Goal: Transaction & Acquisition: Purchase product/service

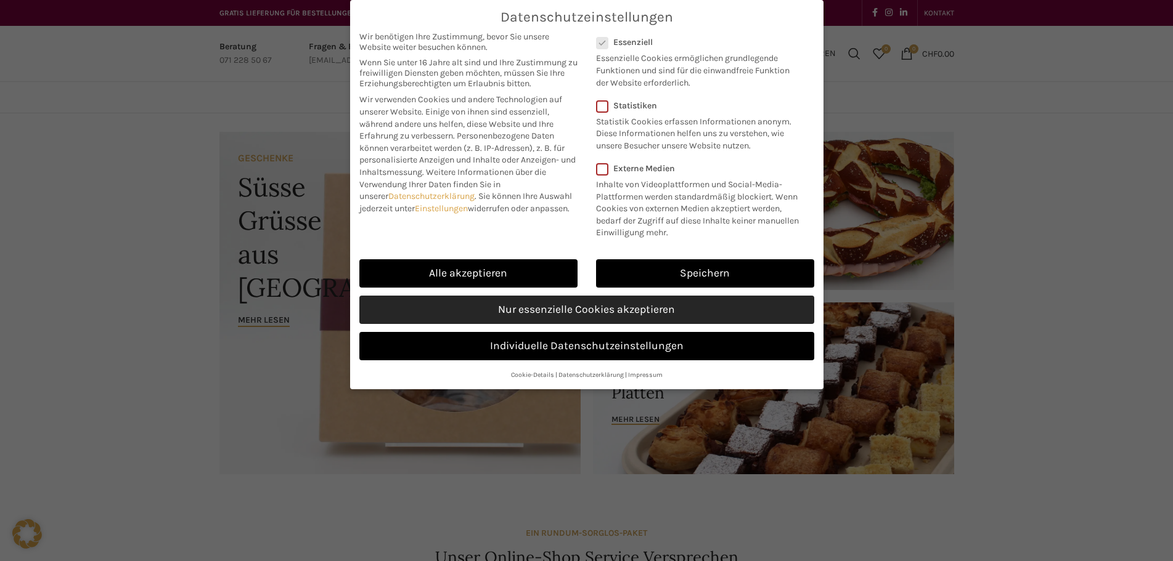
click at [521, 308] on link "Nur essenzielle Cookies akzeptieren" at bounding box center [586, 310] width 455 height 28
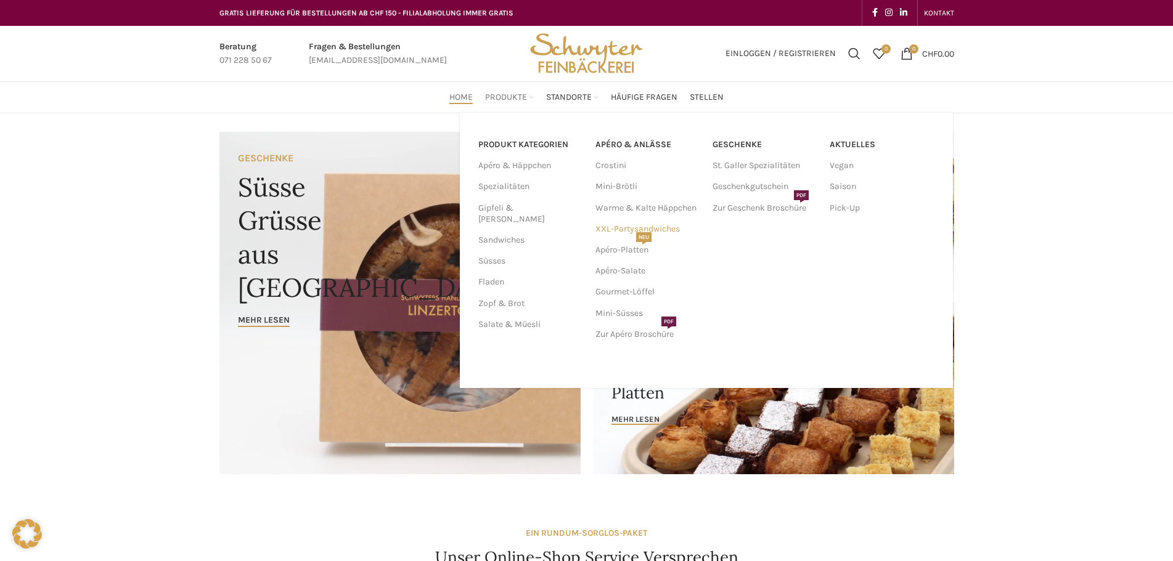
click at [607, 228] on link "XXL-Partysandwiches" at bounding box center [647, 229] width 105 height 21
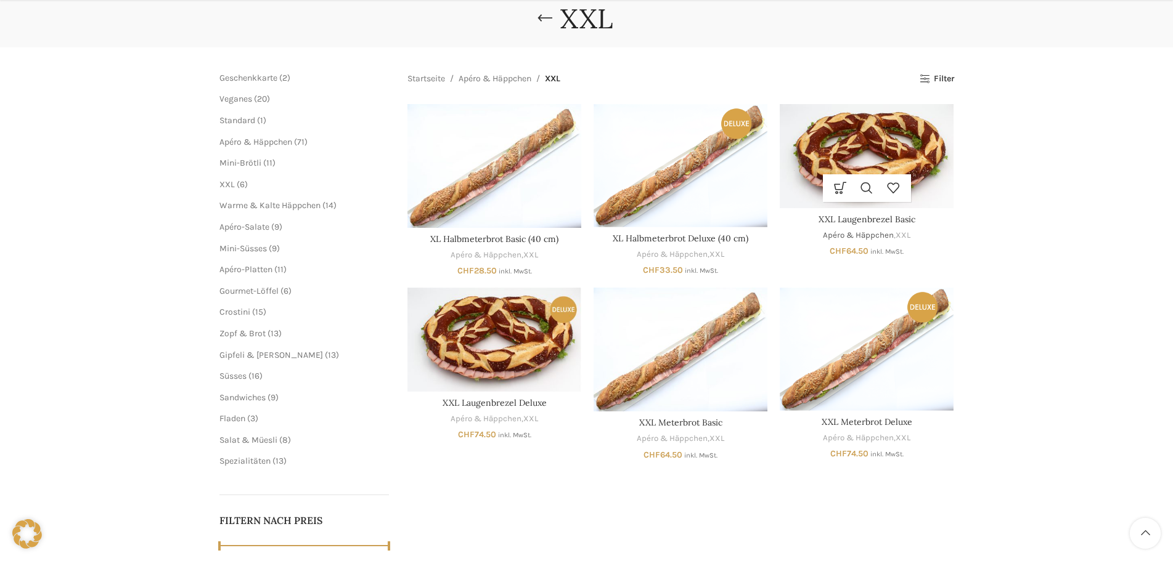
scroll to position [308, 0]
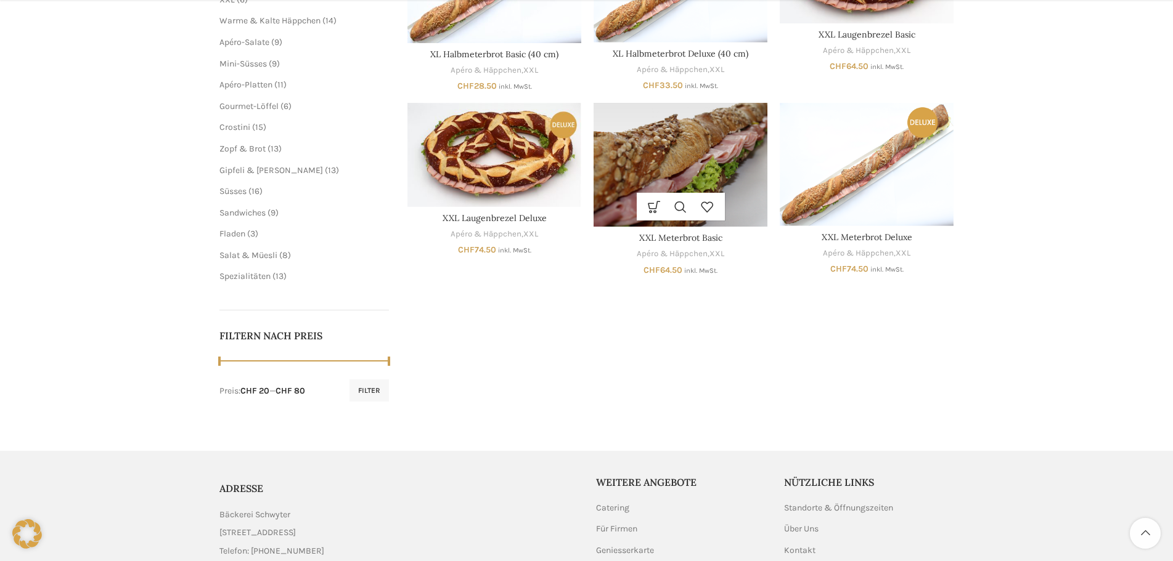
click at [684, 171] on img "XXL Meterbrot Basic" at bounding box center [681, 165] width 174 height 124
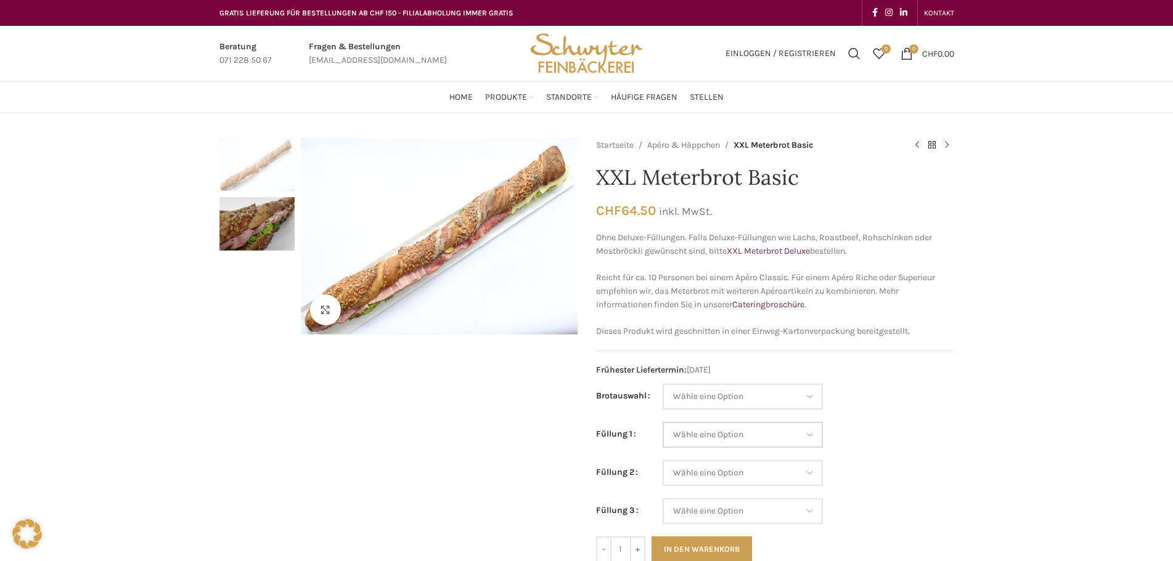
click at [812, 435] on select "Wähle eine Option Salami Schinken Fleischkäse Trutenschinken Appenzellerkäse Gr…" at bounding box center [743, 435] width 160 height 26
click at [810, 433] on select "Wähle eine Option Salami Schinken Fleischkäse Trutenschinken Appenzellerkäse Gr…" at bounding box center [743, 435] width 160 height 26
click at [812, 436] on select "Wähle eine Option Salami Schinken Fleischkäse Trutenschinken Appenzellerkäse Gr…" at bounding box center [743, 435] width 160 height 26
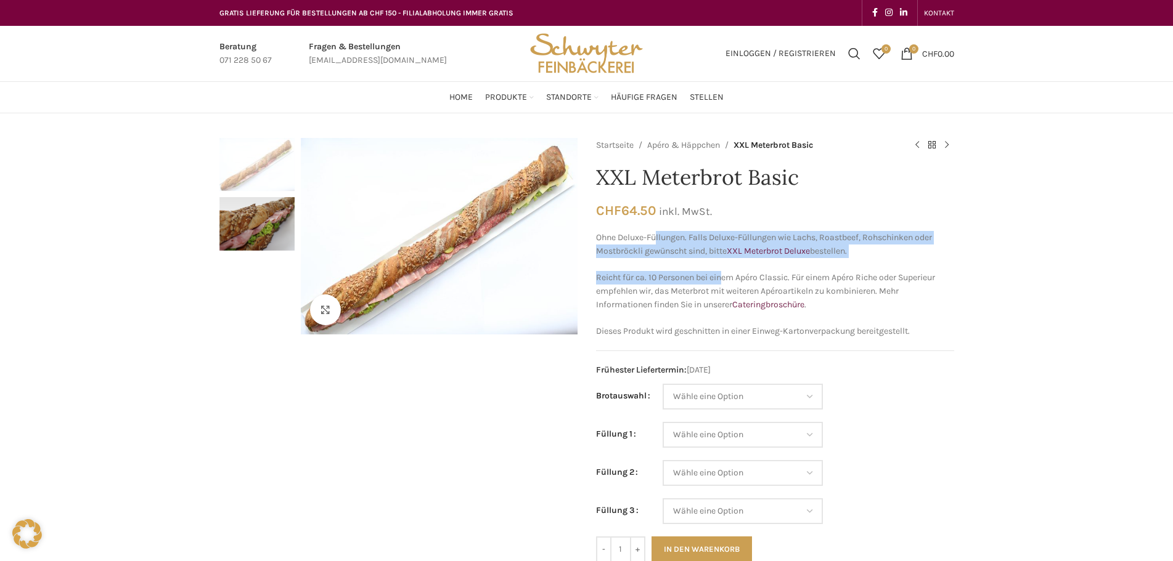
drag, startPoint x: 656, startPoint y: 235, endPoint x: 725, endPoint y: 266, distance: 75.8
click at [725, 266] on div "Ohne Deluxe-Füllungen. Falls Deluxe-Füllungen wie Lachs, Roastbeef, Rohschinken…" at bounding box center [775, 284] width 358 height 107
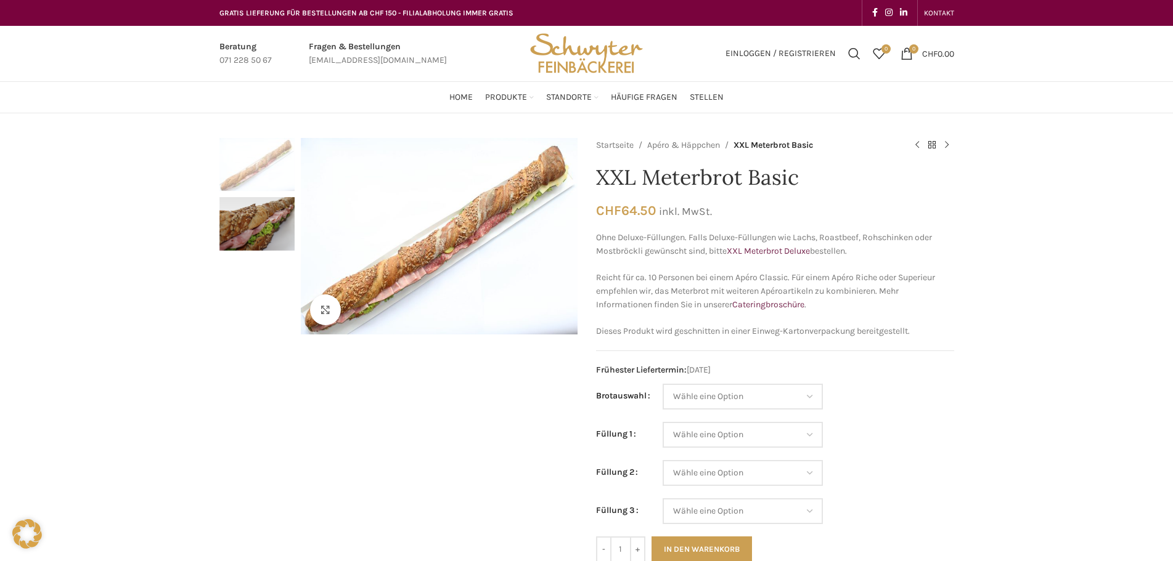
click at [858, 382] on div "Startseite Apéro & Häppchen XXL Meterbrot Basic Crostini Thonmasse CHF 2.85 ink…" at bounding box center [775, 428] width 358 height 581
click at [813, 435] on select "Wähle eine Option Salami Schinken Fleischkäse Trutenschinken Appenzellerkäse Gr…" at bounding box center [743, 435] width 160 height 26
click at [814, 434] on select "Wähle eine Option Salami Schinken Fleischkäse Trutenschinken Appenzellerkäse Gr…" at bounding box center [743, 435] width 160 height 26
click at [814, 436] on select "Wähle eine Option Salami Schinken Fleischkäse Trutenschinken Appenzellerkäse Gr…" at bounding box center [743, 435] width 160 height 26
click at [815, 435] on select "Wähle eine Option Salami Schinken Fleischkäse Trutenschinken Appenzellerkäse Gr…" at bounding box center [743, 435] width 160 height 26
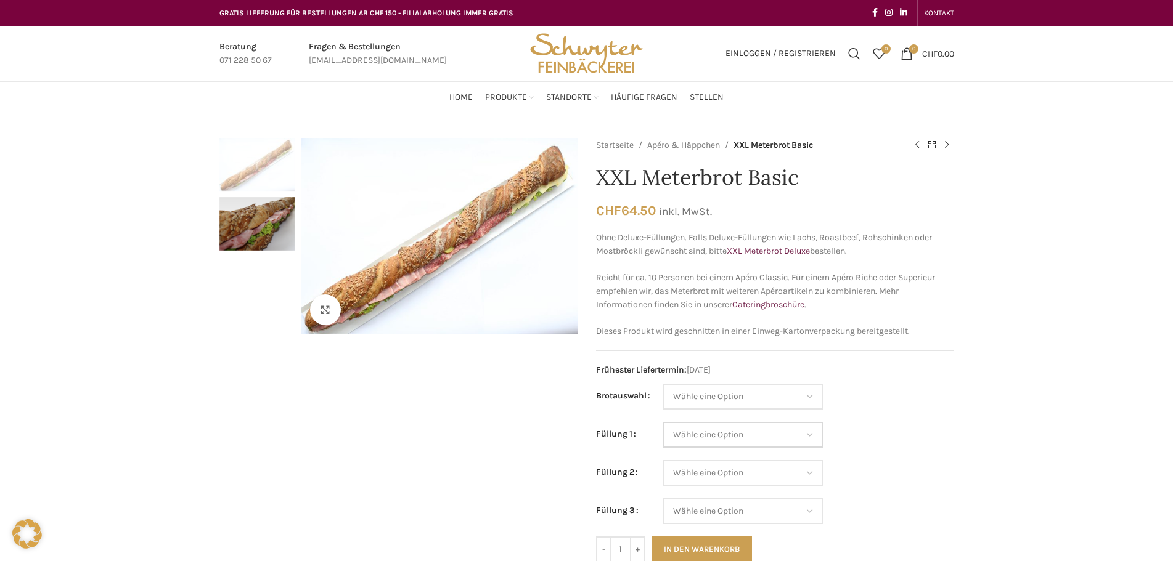
click at [815, 440] on select "Wähle eine Option Salami Schinken Fleischkäse Trutenschinken Appenzellerkäse Gr…" at bounding box center [743, 435] width 160 height 26
click at [817, 436] on select "Wähle eine Option Salami Schinken Fleischkäse Trutenschinken Appenzellerkäse Gr…" at bounding box center [743, 435] width 160 height 26
click at [805, 433] on select "Wähle eine Option Salami Schinken Fleischkäse Trutenschinken Appenzellerkäse Gr…" at bounding box center [743, 435] width 160 height 26
click at [818, 432] on select "Wähle eine Option Salami Schinken Fleischkäse Trutenschinken Appenzellerkäse Gr…" at bounding box center [743, 435] width 160 height 26
click at [811, 436] on select "Wähle eine Option Salami Schinken Fleischkäse Trutenschinken Appenzellerkäse Gr…" at bounding box center [743, 435] width 160 height 26
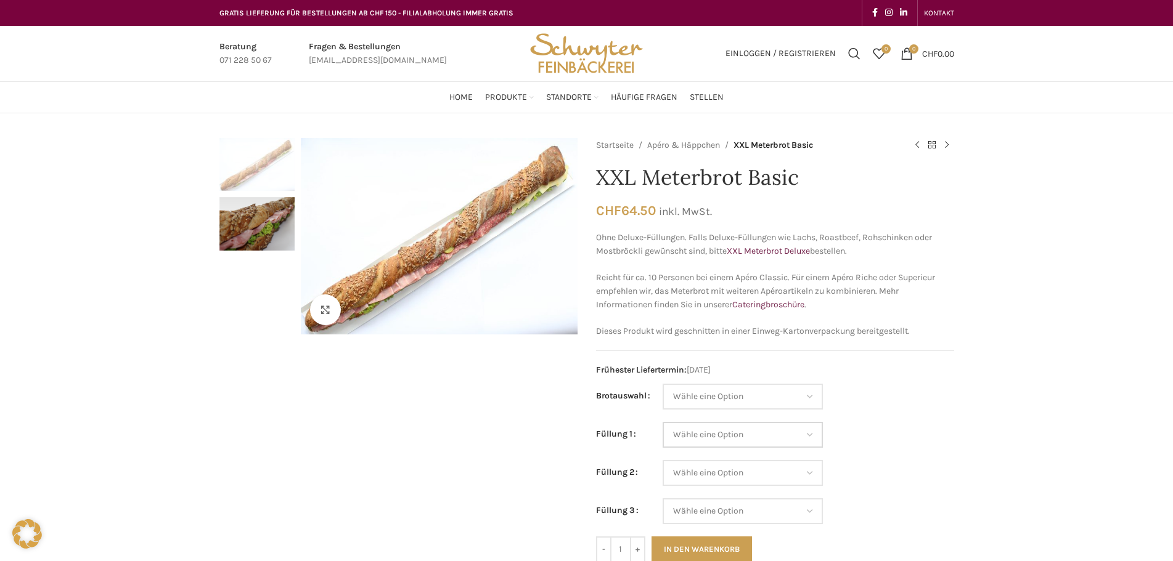
click at [815, 436] on select "Wähle eine Option Salami Schinken Fleischkäse Trutenschinken Appenzellerkäse Gr…" at bounding box center [743, 435] width 160 height 26
